Goal: Communication & Community: Answer question/provide support

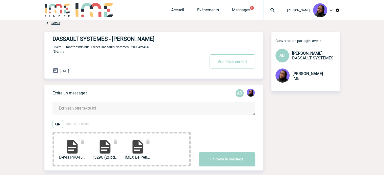
click at [87, 105] on textarea at bounding box center [153, 108] width 203 height 13
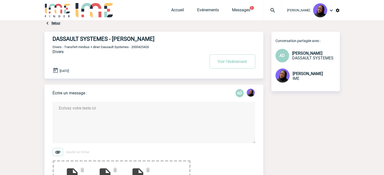
paste textarea "Bonjour XX, J’espère que vous allez bien, Comme convenu j’ai le plaisir de reve…"
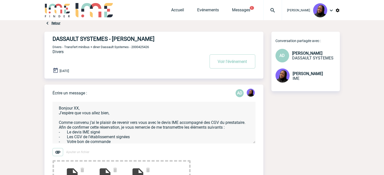
drag, startPoint x: 120, startPoint y: 114, endPoint x: 75, endPoint y: 110, distance: 45.1
click at [75, 110] on textarea "Bonjour XX, J’espère que vous allez bien, Comme convenu j’ai le plaisir de reve…" at bounding box center [153, 123] width 203 height 42
click at [76, 110] on textarea "Bonjour XX, J’espère que vous allez bien, Comme convenu j’ai le plaisir de reve…" at bounding box center [153, 123] width 203 height 42
click at [102, 114] on textarea "Bonjour XX, J’espère que vous allez bien, Comme convenu j’ai le plaisir de reve…" at bounding box center [153, 123] width 203 height 42
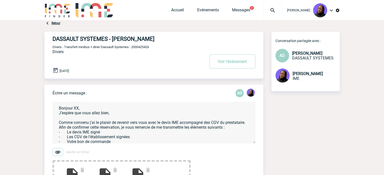
click at [102, 114] on textarea "Bonjour XX, J’espère que vous allez bien, Comme convenu j’ai le plaisir de reve…" at bounding box center [153, 123] width 203 height 42
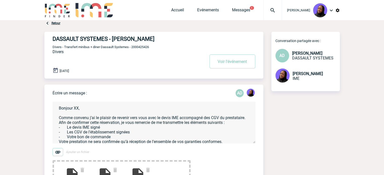
click at [75, 109] on textarea "Bonjour XX, Comme convenu j’ai le plaisir de revenir vers vous avec le devis IM…" at bounding box center [153, 123] width 203 height 42
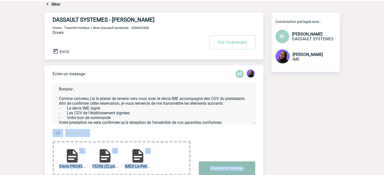
drag, startPoint x: 254, startPoint y: 144, endPoint x: 250, endPoint y: 169, distance: 24.8
click at [252, 174] on form "Bonjour , Comme convenu j’ai le plaisir de revenir vers vous avec le devis IME …" at bounding box center [157, 125] width 211 height 99
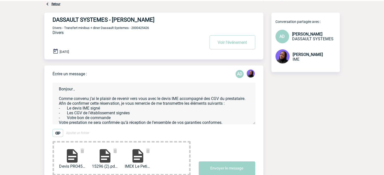
click at [213, 98] on textarea "Bonjour , Comme convenu j’ai le plaisir de revenir vers vous avec le devis IME …" at bounding box center [153, 104] width 203 height 42
click at [230, 100] on textarea "Bonjour , Comme convenu j’ai le plaisir de revenir vers vous avec le devis IME …" at bounding box center [153, 104] width 203 height 42
click at [78, 104] on textarea "Bonjour , Comme convenu j’ai le plaisir de revenir vers vous avec le devis IME …" at bounding box center [153, 104] width 203 height 42
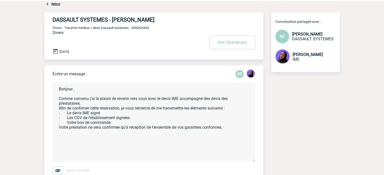
drag, startPoint x: 253, startPoint y: 122, endPoint x: 151, endPoint y: 132, distance: 102.5
click at [249, 163] on form "Bonjour , Comme convenu j’ai le plaisir de revenir vers vous avec le devis IME …" at bounding box center [157, 144] width 211 height 137
click at [86, 113] on textarea "Bonjour , Comme convenu j’ai le plaisir de revenir vers vous avec le devis IME …" at bounding box center [153, 124] width 203 height 83
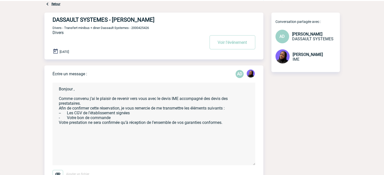
drag, startPoint x: 136, startPoint y: 113, endPoint x: 59, endPoint y: 115, distance: 76.2
click at [59, 115] on textarea "Bonjour , Comme convenu j’ai le plaisir de revenir vers vous avec le devis IME …" at bounding box center [153, 124] width 203 height 83
drag, startPoint x: 112, startPoint y: 119, endPoint x: 78, endPoint y: 117, distance: 34.2
click at [78, 117] on textarea "Bonjour , Comme convenu j’ai le plaisir de revenir vers vous avec le devis IME …" at bounding box center [153, 124] width 203 height 83
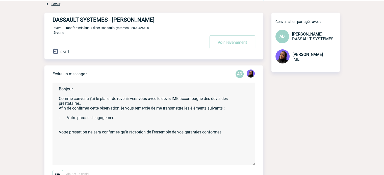
click at [75, 127] on textarea "Bonjour , Comme convenu j’ai le plaisir de revenir vers vous avec le devis IME …" at bounding box center [153, 124] width 203 height 83
paste textarea "Je confirme avoir pris connaissance du devis n°PROXXXX d'un montant de XXXX eur…"
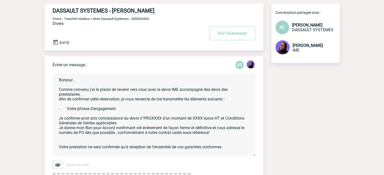
scroll to position [44, 0]
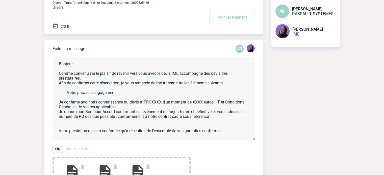
drag, startPoint x: 162, startPoint y: 104, endPoint x: 144, endPoint y: 103, distance: 17.5
click at [144, 103] on textarea "Bonjour , Comme convenu j’ai le plaisir de revenir vers vous avec le devis IME …" at bounding box center [153, 99] width 203 height 83
paste textarea "451558"
drag, startPoint x: 206, startPoint y: 103, endPoint x: 197, endPoint y: 104, distance: 9.7
click at [197, 104] on textarea "Bonjour , Comme convenu j’ai le plaisir de revenir vers vous avec le devis IME …" at bounding box center [153, 99] width 203 height 83
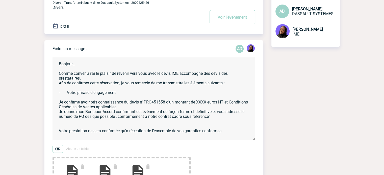
paste textarea "2 541.00"
click at [217, 116] on textarea "Bonjour , Comme convenu j’ai le plaisir de revenir vers vous avec le devis IME …" at bounding box center [153, 99] width 203 height 83
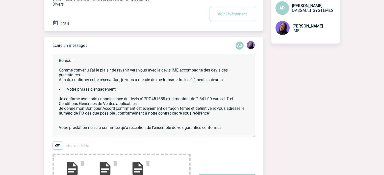
scroll to position [70, 0]
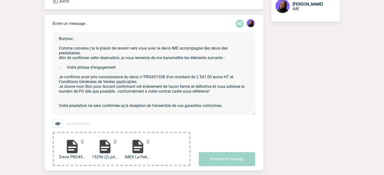
click at [236, 110] on textarea "Bonjour , Comme convenu j’ai le plaisir de revenir vers vous avec le devis IME …" at bounding box center [153, 73] width 203 height 83
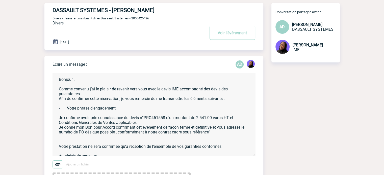
scroll to position [0, 0]
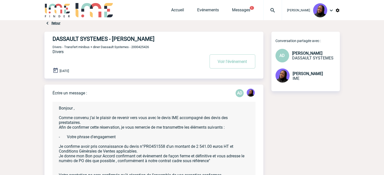
type textarea "Bonjour , Comme convenu j’ai le plaisir de revenir vers vous avec le devis IME …"
click at [143, 47] on span "Divers - Transfert minibus + diner Dassault Systemes - 2000425426" at bounding box center [100, 47] width 96 height 4
copy span "2000425426"
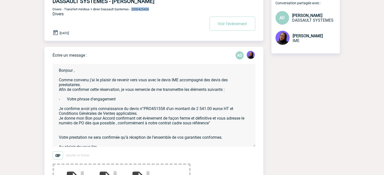
scroll to position [101, 0]
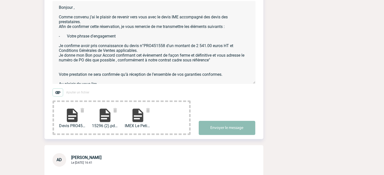
click at [236, 131] on button "Envoyer le message" at bounding box center [227, 128] width 57 height 14
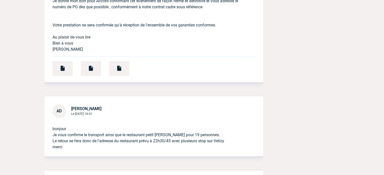
scroll to position [353, 0]
